Goal: Check status: Check status

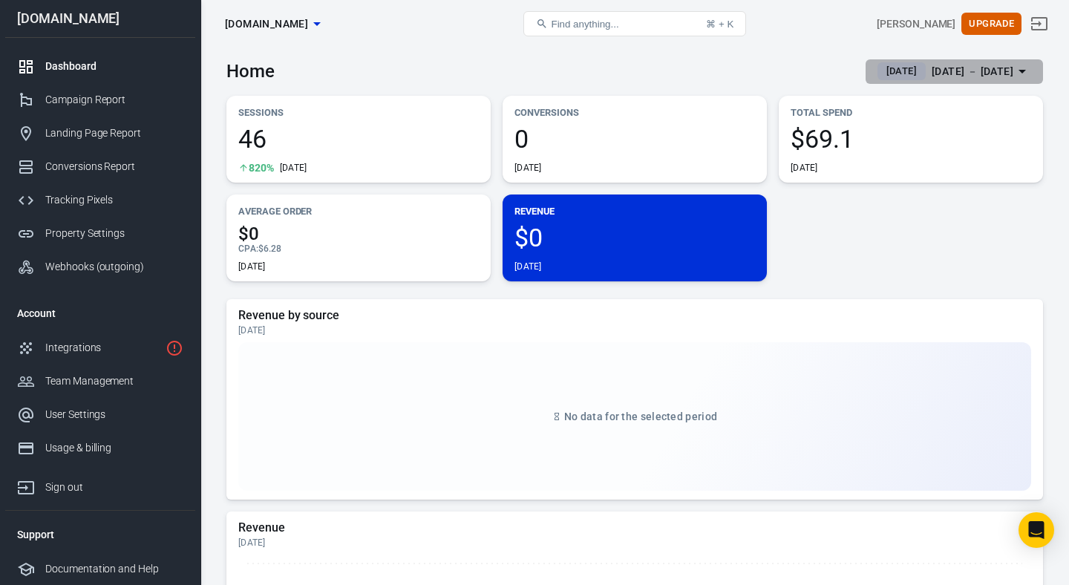
click at [932, 70] on div "[DATE] － [DATE]" at bounding box center [973, 71] width 82 height 19
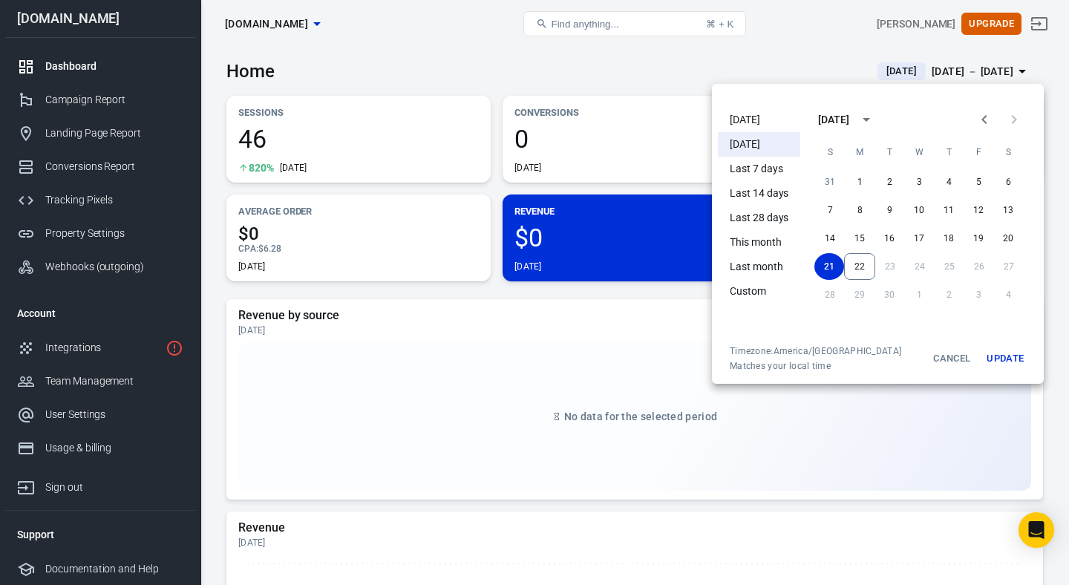
click at [746, 121] on li "[DATE]" at bounding box center [759, 120] width 82 height 24
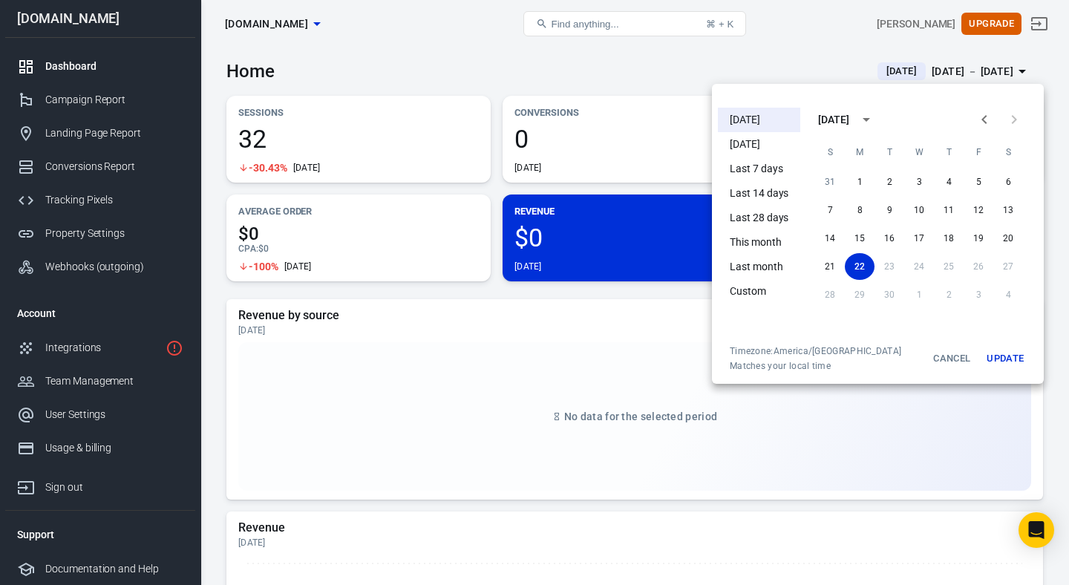
click at [583, 300] on div at bounding box center [534, 292] width 1069 height 585
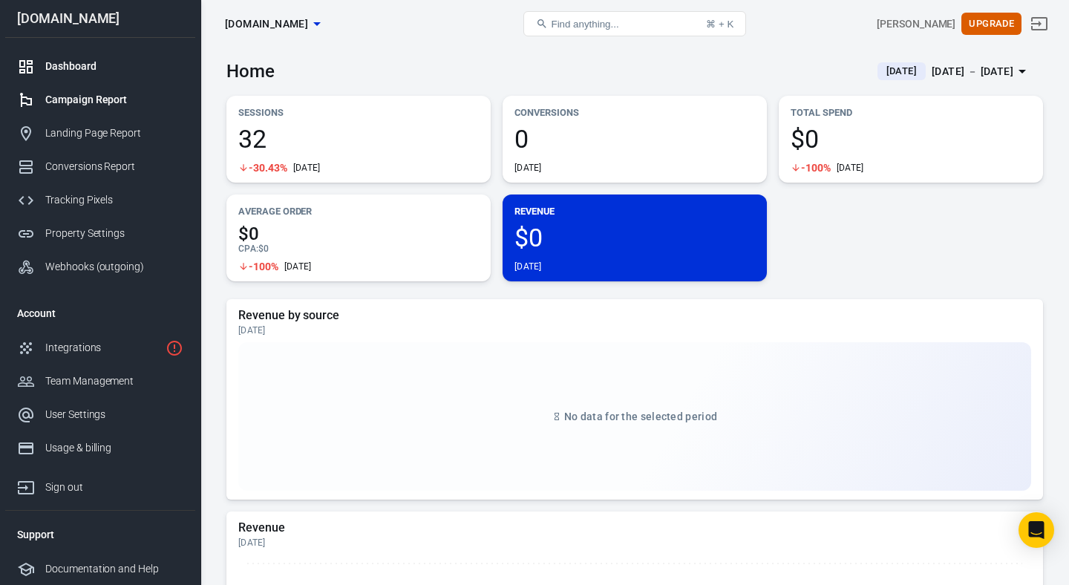
click at [124, 100] on div "Campaign Report" at bounding box center [114, 100] width 138 height 16
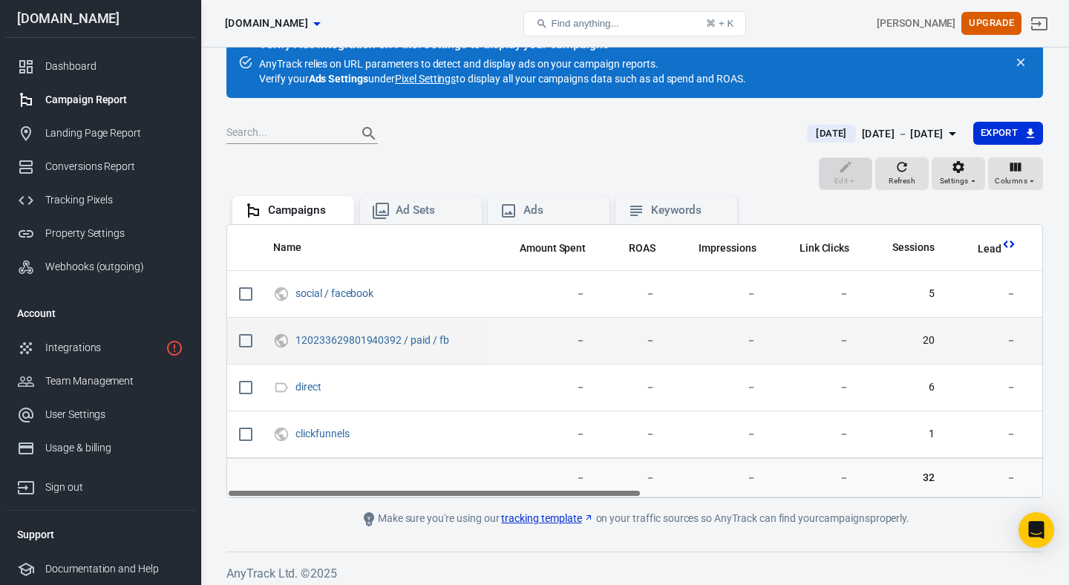
scroll to position [42, 0]
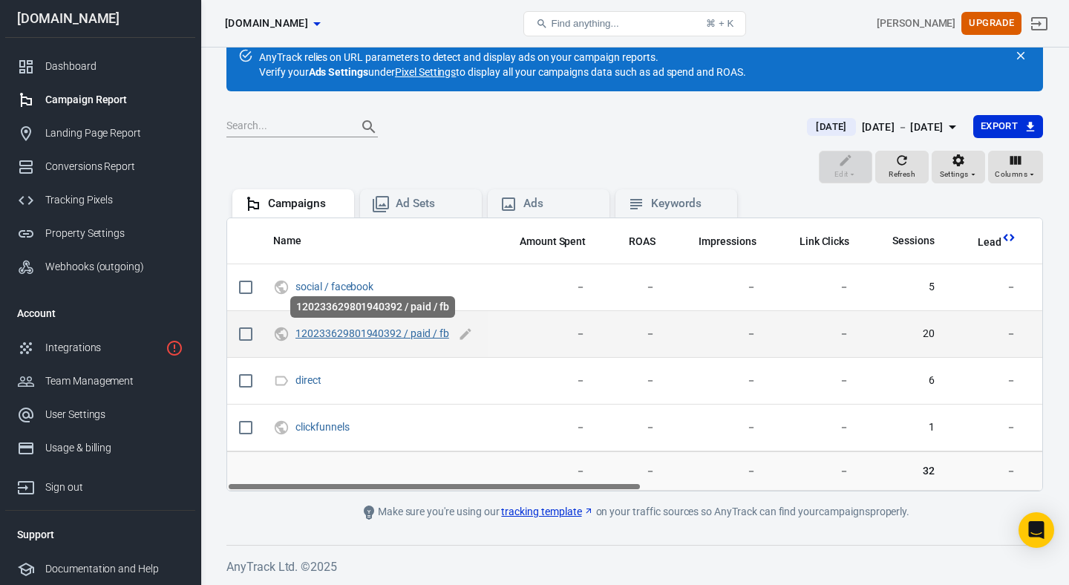
click at [428, 333] on link "120233629801940392 / paid / fb" at bounding box center [372, 333] width 154 height 12
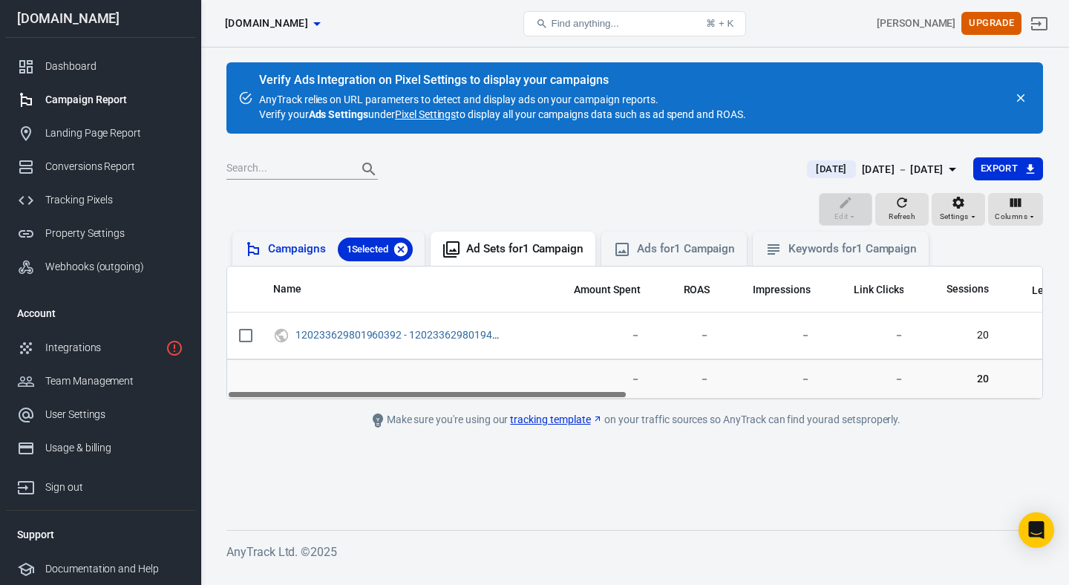
click at [403, 252] on icon at bounding box center [400, 248] width 13 height 13
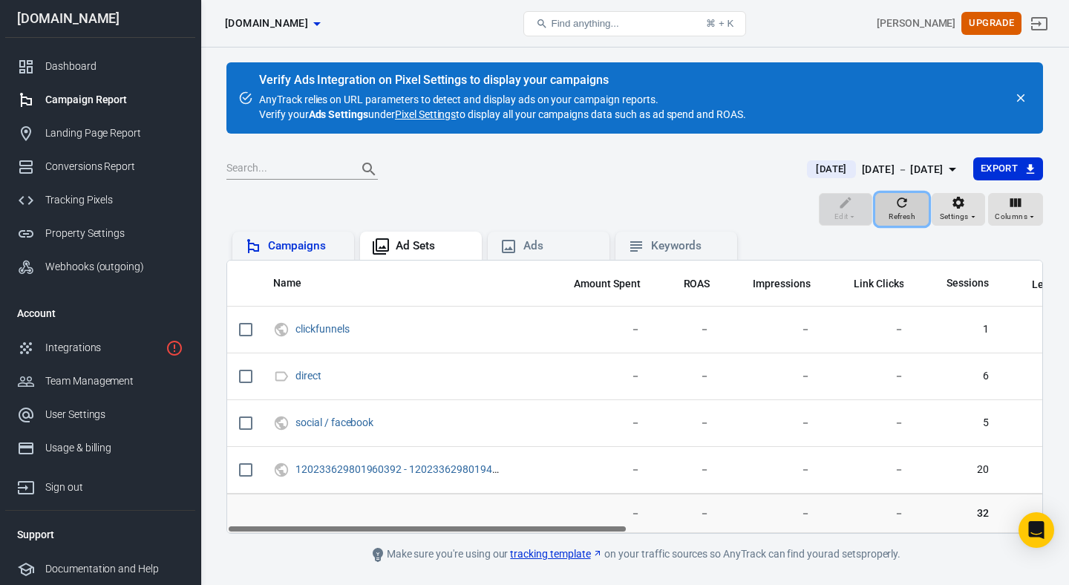
click at [898, 209] on icon "button" at bounding box center [901, 202] width 15 height 15
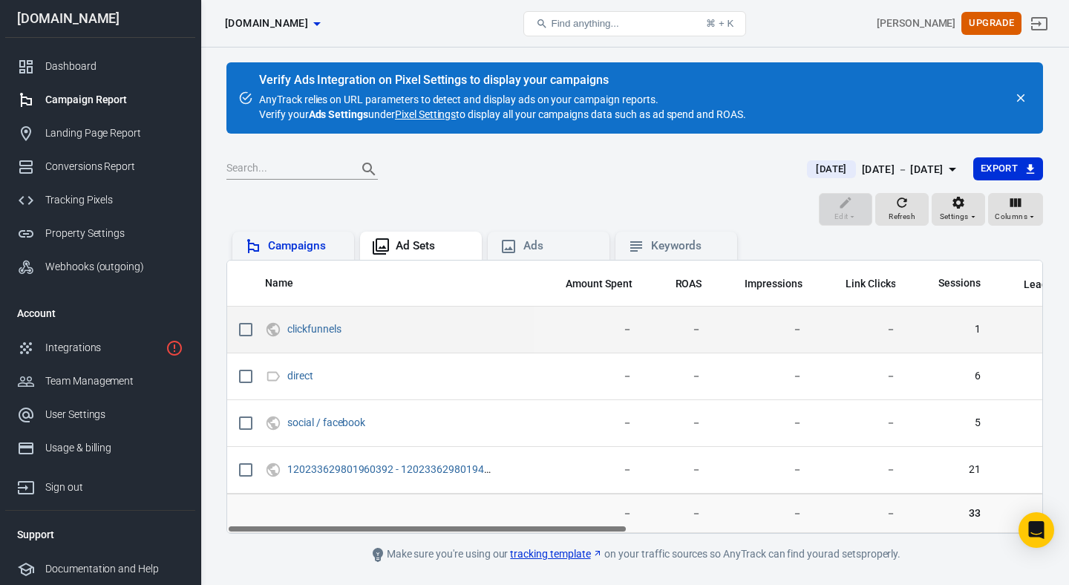
scroll to position [0, 1]
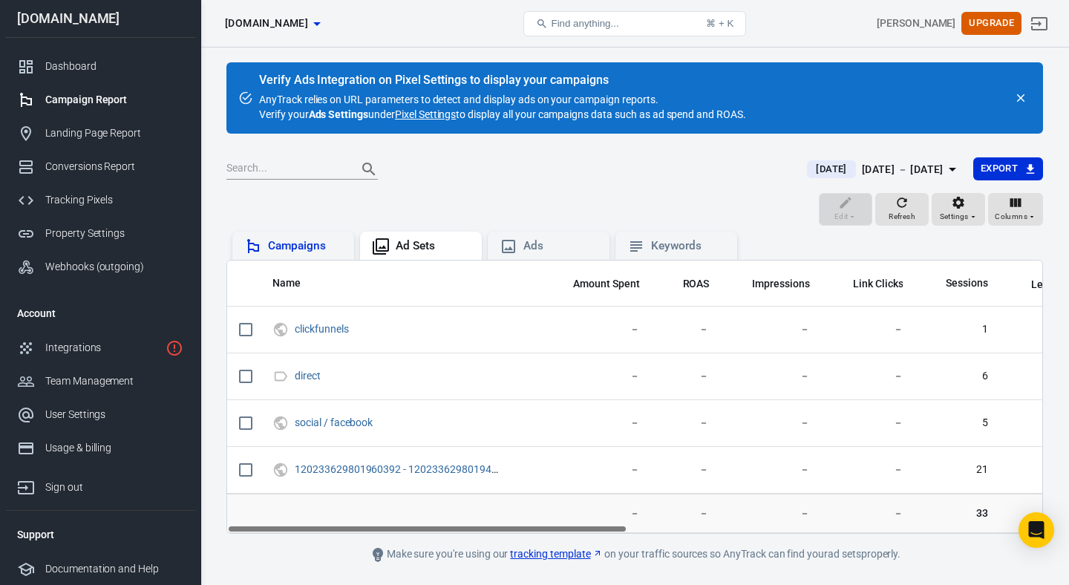
click at [325, 246] on div "Campaigns" at bounding box center [305, 246] width 74 height 16
